Goal: Find specific fact

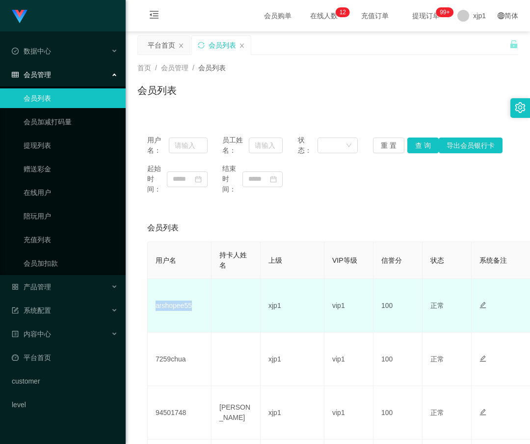
click at [153, 312] on td "arshopee55" at bounding box center [180, 305] width 64 height 53
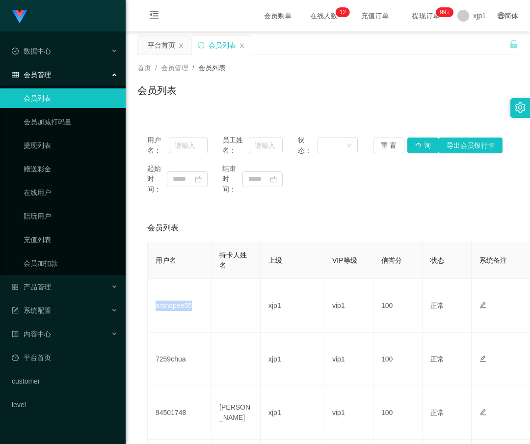
copy td "arshopee55"
